Goal: Complete application form: Complete application form

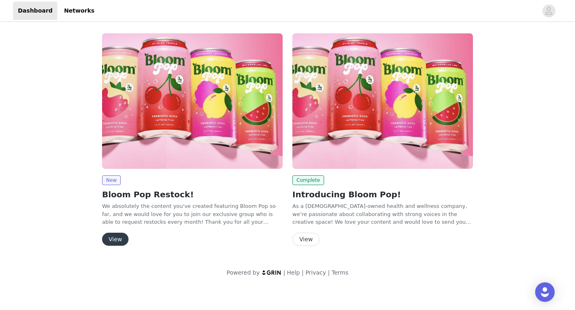
click at [118, 242] on button "View" at bounding box center [115, 239] width 26 height 13
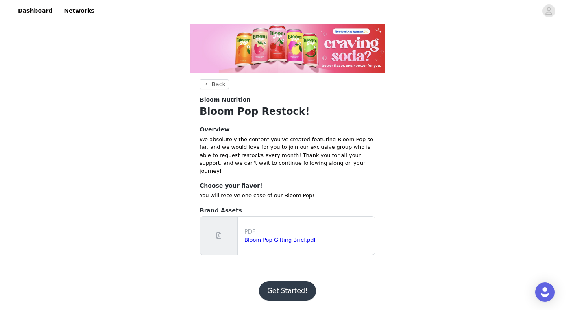
click at [274, 285] on button "Get Started!" at bounding box center [287, 291] width 57 height 20
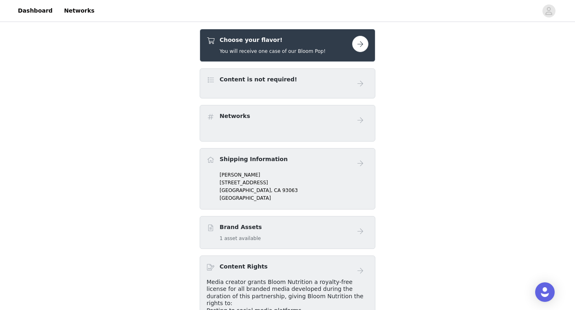
scroll to position [34, 0]
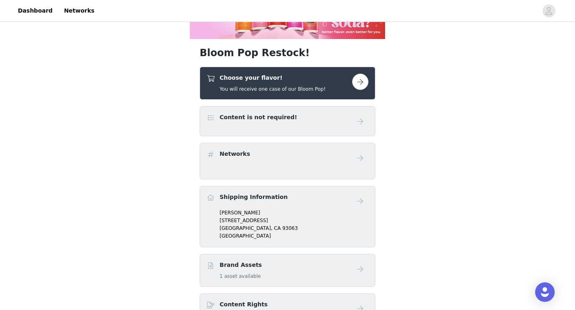
click at [362, 87] on button "button" at bounding box center [360, 82] width 16 height 16
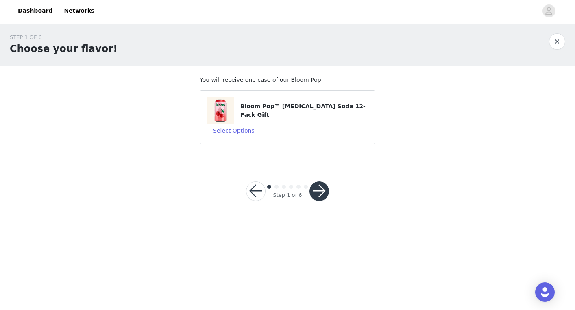
click at [320, 122] on div "Bloom Pop™ [MEDICAL_DATA] Soda 12-Pack Gift" at bounding box center [288, 110] width 162 height 27
click at [253, 126] on button "Select Options" at bounding box center [234, 130] width 54 height 13
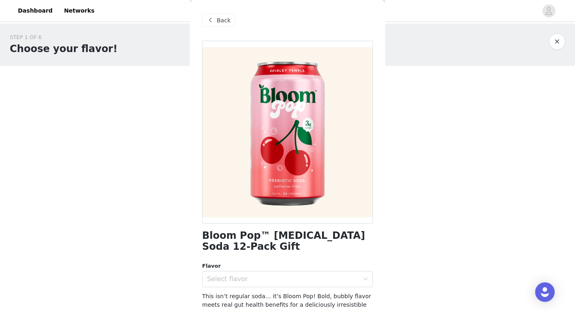
scroll to position [22, 0]
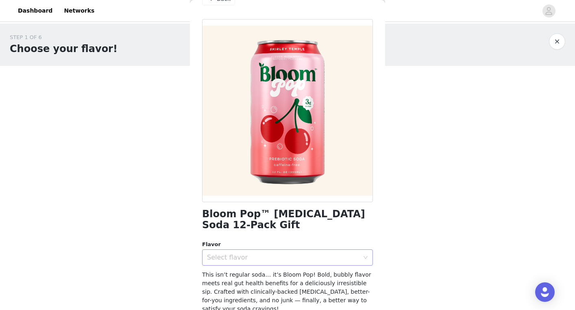
click at [277, 255] on div "Select flavor" at bounding box center [283, 257] width 152 height 8
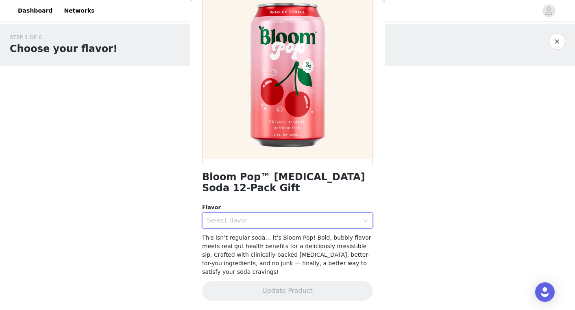
scroll to position [0, 0]
click at [276, 223] on div "Select flavor" at bounding box center [283, 220] width 152 height 8
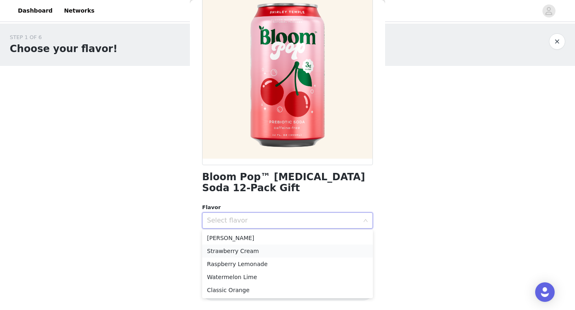
click at [252, 250] on li "Strawberry Cream" at bounding box center [287, 250] width 171 height 13
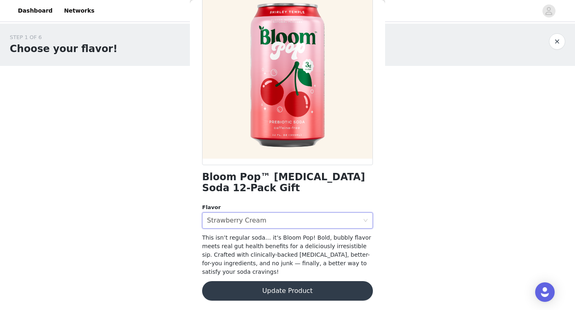
click at [259, 292] on button "Update Product" at bounding box center [287, 291] width 171 height 20
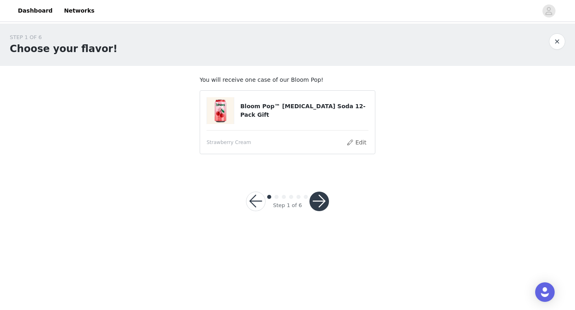
click at [321, 201] on button "button" at bounding box center [319, 202] width 20 height 20
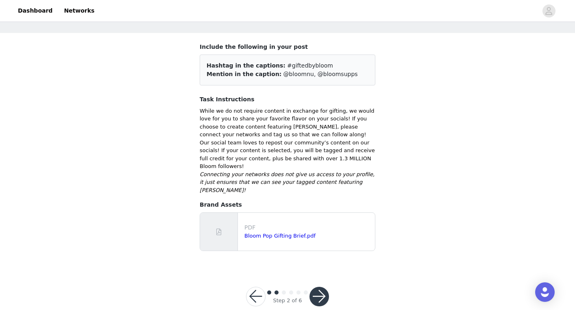
scroll to position [33, 0]
click at [319, 287] on button "button" at bounding box center [319, 297] width 20 height 20
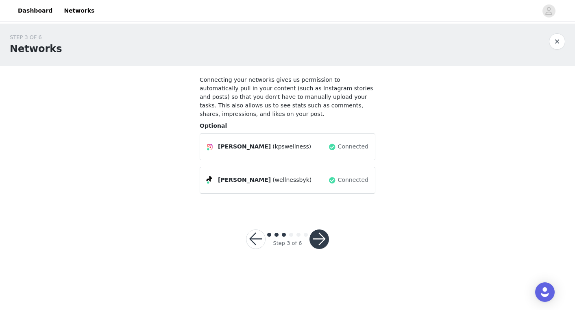
click at [320, 240] on button "button" at bounding box center [319, 239] width 20 height 20
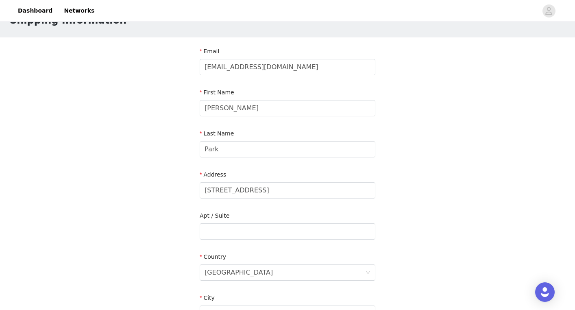
scroll to position [42, 0]
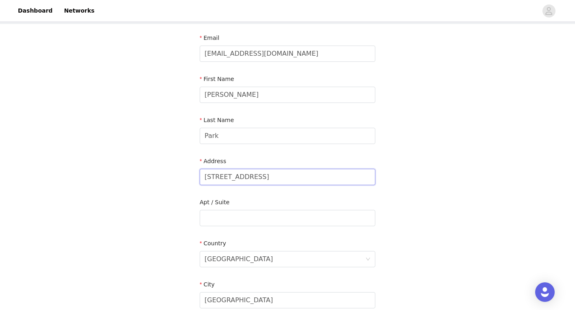
click at [271, 178] on input "[STREET_ADDRESS]" at bounding box center [288, 177] width 176 height 16
drag, startPoint x: 205, startPoint y: 176, endPoint x: 327, endPoint y: 177, distance: 122.0
click at [327, 177] on input "[STREET_ADDRESS]" at bounding box center [288, 177] width 176 height 16
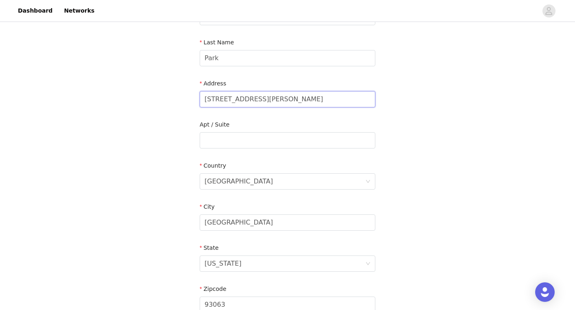
scroll to position [128, 0]
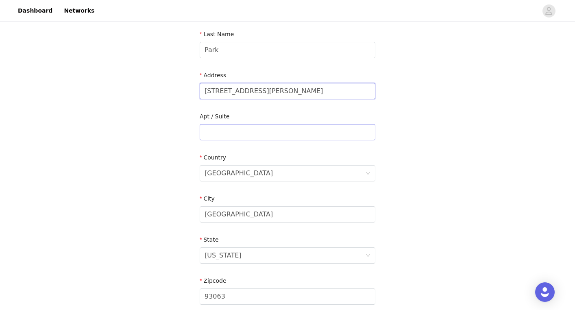
type input "[STREET_ADDRESS][PERSON_NAME]"
click at [243, 130] on input "text" at bounding box center [288, 132] width 176 height 16
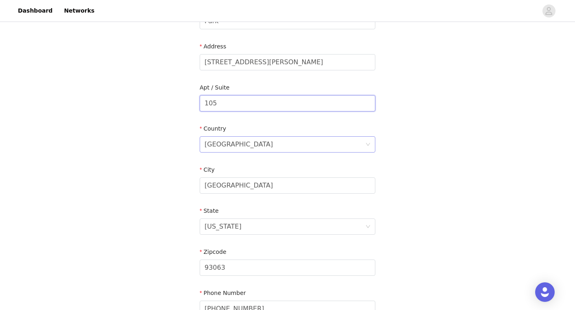
scroll to position [167, 0]
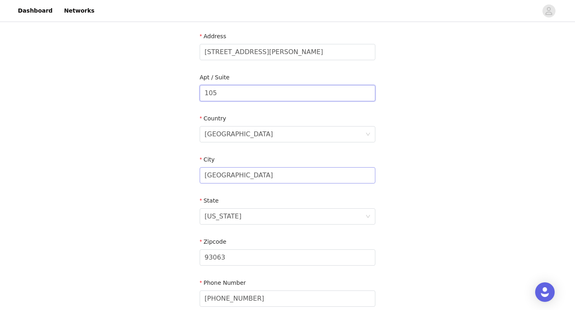
type input "105"
click at [257, 175] on input "[GEOGRAPHIC_DATA]" at bounding box center [288, 175] width 176 height 16
type input "S"
type input "[GEOGRAPHIC_DATA]"
click at [241, 213] on div "[US_STATE]" at bounding box center [285, 216] width 161 height 15
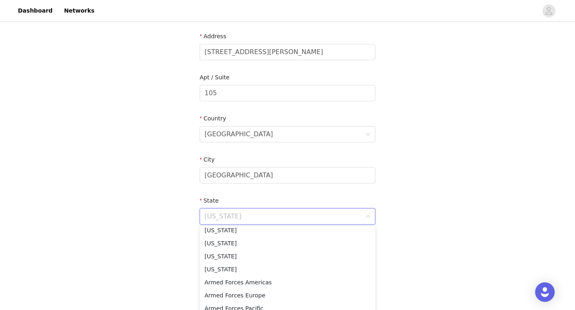
scroll to position [230, 0]
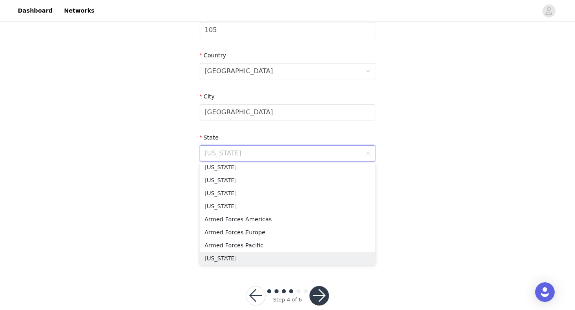
click at [169, 215] on div "STEP 4 OF 6 Shipping Information Email [EMAIL_ADDRESS][DOMAIN_NAME] First Name …" at bounding box center [287, 30] width 575 height 473
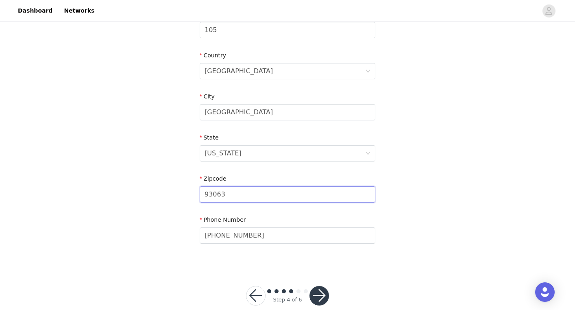
click at [228, 193] on input "93063" at bounding box center [288, 194] width 176 height 16
type input "9"
type input "90007"
click at [320, 290] on button "button" at bounding box center [319, 296] width 20 height 20
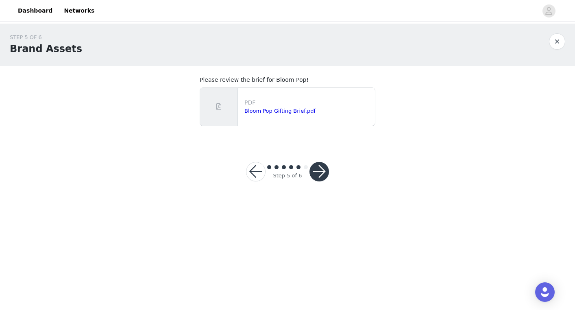
click at [320, 168] on button "button" at bounding box center [319, 172] width 20 height 20
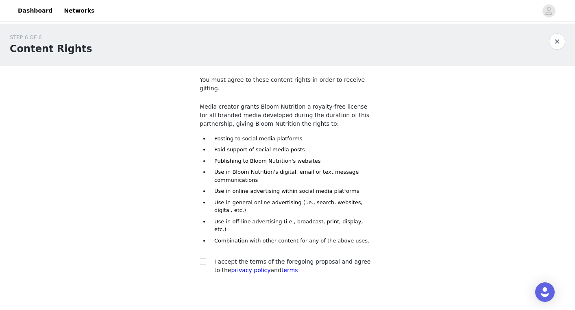
scroll to position [29, 0]
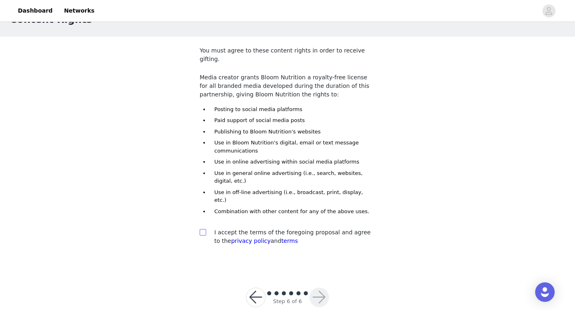
click at [205, 229] on input "checkbox" at bounding box center [203, 232] width 6 height 6
checkbox input "true"
click at [322, 287] on button "button" at bounding box center [319, 297] width 20 height 20
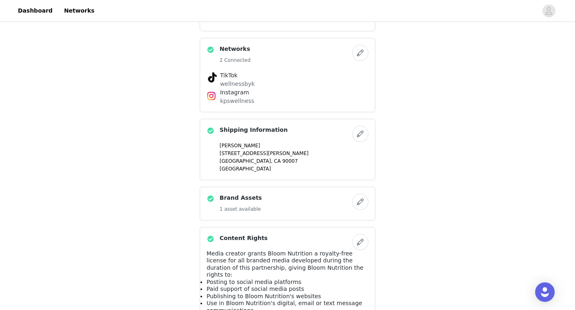
scroll to position [174, 0]
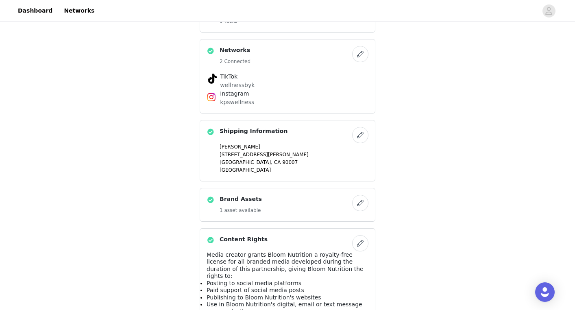
click at [359, 133] on button "button" at bounding box center [360, 135] width 16 height 16
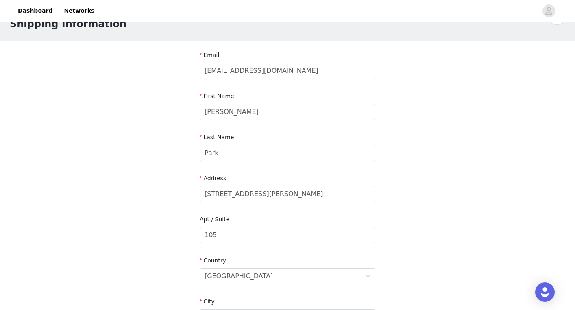
scroll to position [30, 0]
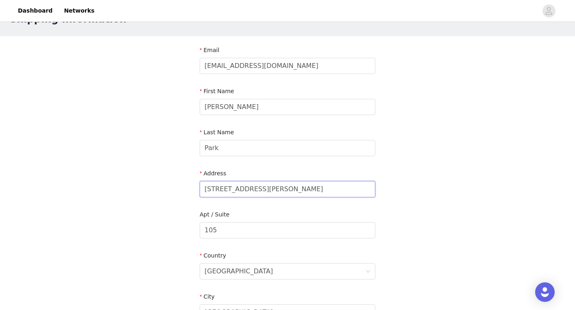
click at [213, 192] on input "[STREET_ADDRESS][PERSON_NAME]" at bounding box center [288, 189] width 176 height 16
click at [414, 170] on div "STEP 4 OF 6 Shipping Information Email [EMAIL_ADDRESS][DOMAIN_NAME] First Name …" at bounding box center [287, 230] width 575 height 473
click at [220, 190] on input "[STREET_ADDRESS][PERSON_NAME]" at bounding box center [288, 189] width 176 height 16
type input "[STREET_ADDRESS][PERSON_NAME]"
click at [408, 163] on div "STEP 4 OF 6 Shipping Information Email [EMAIL_ADDRESS][DOMAIN_NAME] First Name …" at bounding box center [287, 230] width 575 height 473
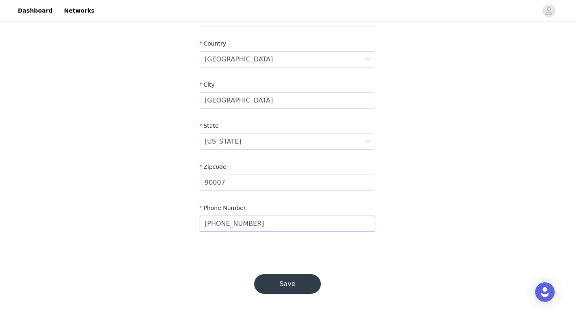
scroll to position [244, 0]
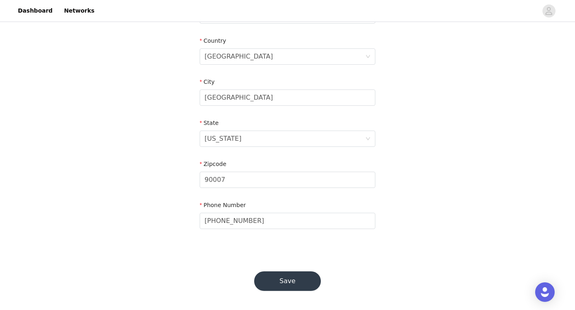
click at [296, 280] on button "Save" at bounding box center [287, 281] width 67 height 20
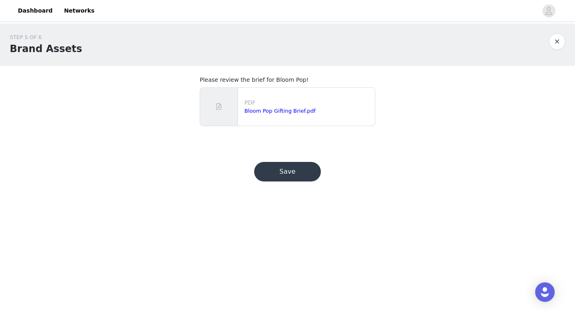
click at [303, 169] on button "Save" at bounding box center [287, 172] width 67 height 20
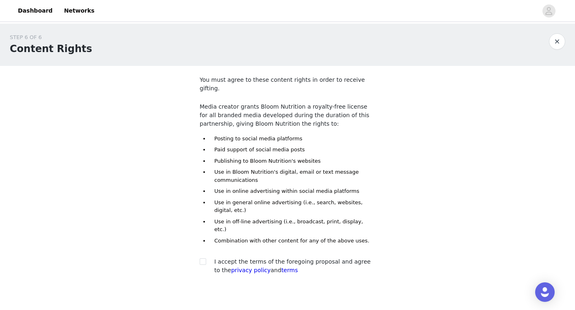
scroll to position [8, 0]
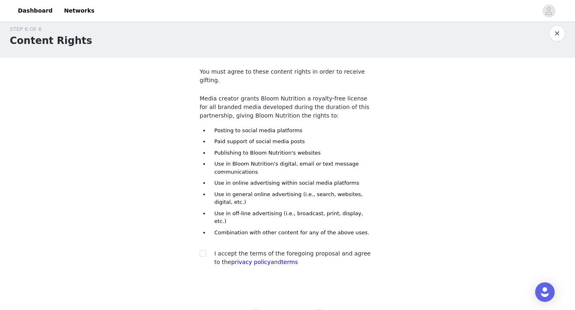
click at [226, 232] on div "You must agree to these content rights in order to receive gifting. Media creat…" at bounding box center [288, 169] width 176 height 203
click at [236, 259] on link "privacy policy" at bounding box center [250, 262] width 39 height 7
click at [331, 250] on span "I accept the terms of the foregoing proposal and agree to the privacy policy an…" at bounding box center [292, 257] width 156 height 15
click at [331, 249] on div "I accept the terms of the foregoing proposal and agree to the privacy policy an…" at bounding box center [294, 257] width 161 height 17
click at [332, 250] on span "I accept the terms of the foregoing proposal and agree to the privacy policy an…" at bounding box center [292, 257] width 156 height 15
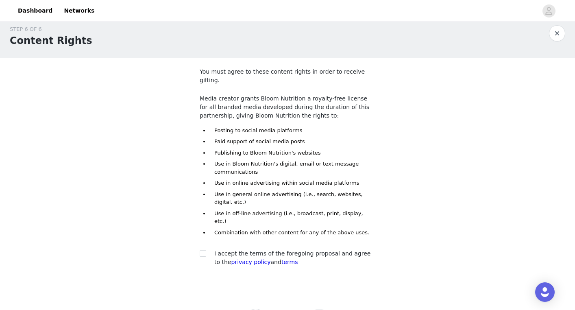
click at [333, 250] on span "I accept the terms of the foregoing proposal and agree to the privacy policy an…" at bounding box center [292, 257] width 156 height 15
click at [205, 250] on input "checkbox" at bounding box center [203, 253] width 6 height 6
checkbox input "true"
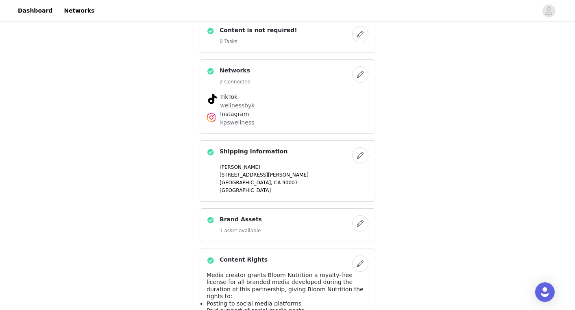
scroll to position [156, 0]
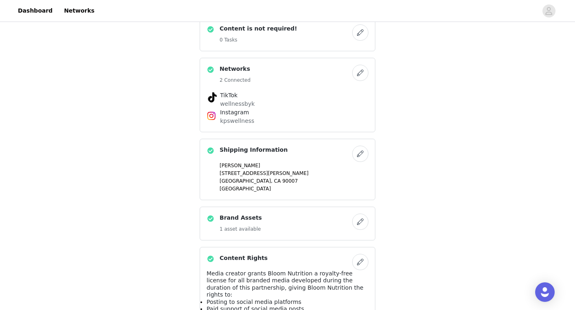
click at [359, 154] on button "button" at bounding box center [360, 154] width 16 height 16
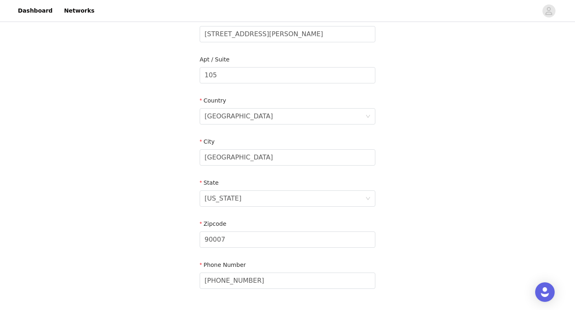
scroll to position [244, 0]
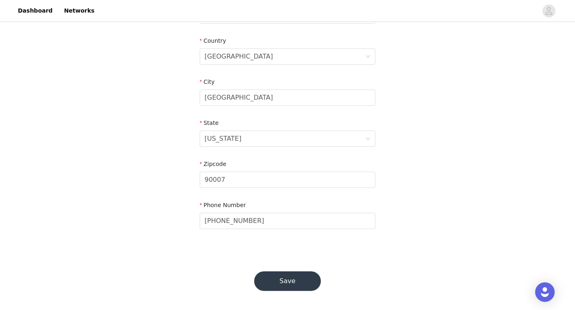
click at [275, 282] on button "Save" at bounding box center [287, 281] width 67 height 20
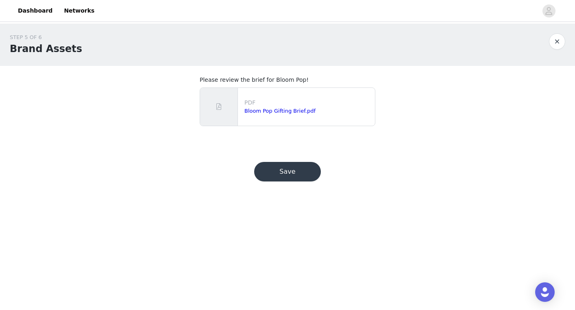
click at [300, 175] on button "Save" at bounding box center [287, 172] width 67 height 20
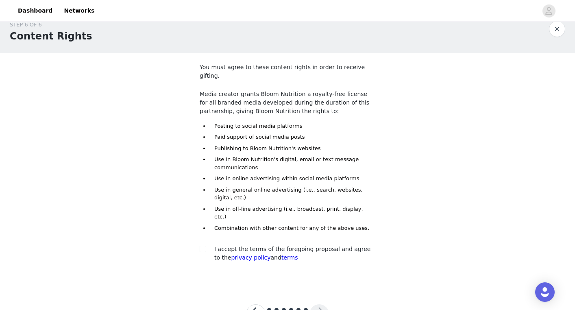
scroll to position [29, 0]
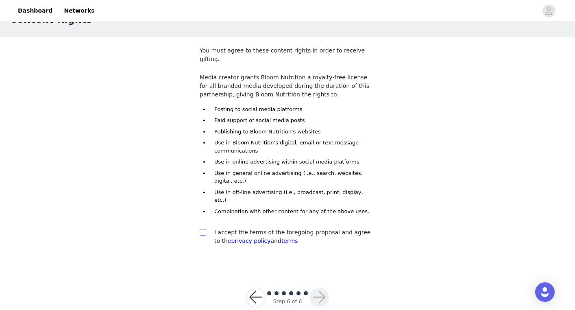
click at [203, 229] on input "checkbox" at bounding box center [203, 232] width 6 height 6
checkbox input "true"
click at [319, 287] on button "button" at bounding box center [319, 297] width 20 height 20
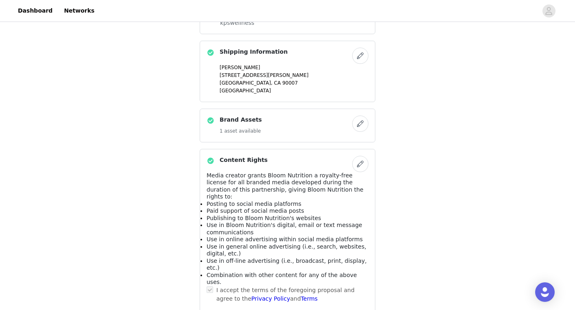
scroll to position [312, 0]
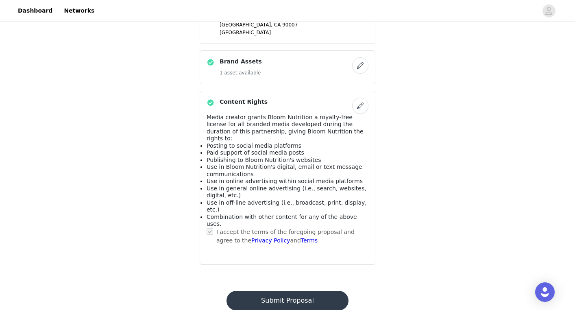
click at [248, 291] on button "Submit Proposal" at bounding box center [287, 301] width 122 height 20
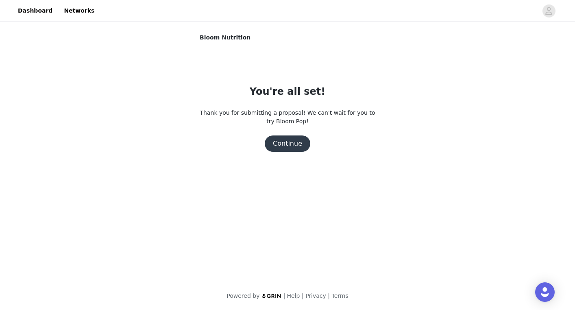
click at [297, 142] on button "Continue" at bounding box center [288, 143] width 46 height 16
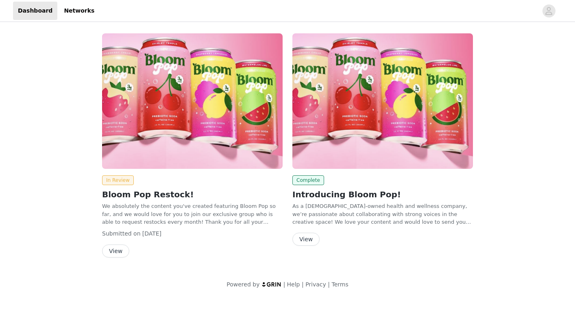
click at [296, 143] on img at bounding box center [382, 100] width 181 height 135
